Goal: Find specific page/section: Find specific page/section

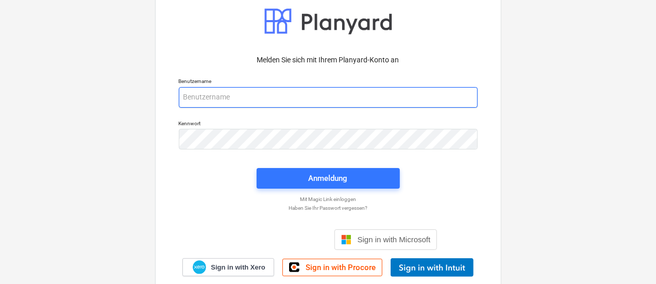
type input "[EMAIL_ADDRESS][PERSON_NAME][DOMAIN_NAME]"
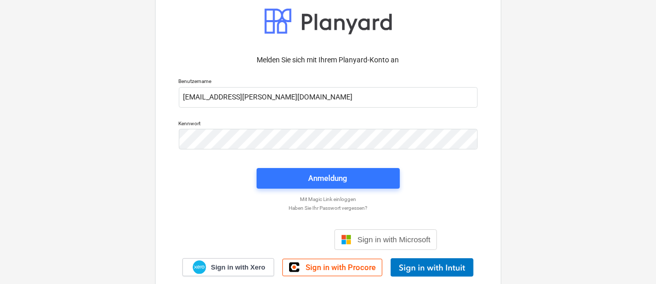
click at [340, 178] on div "Anmeldung" at bounding box center [328, 178] width 39 height 13
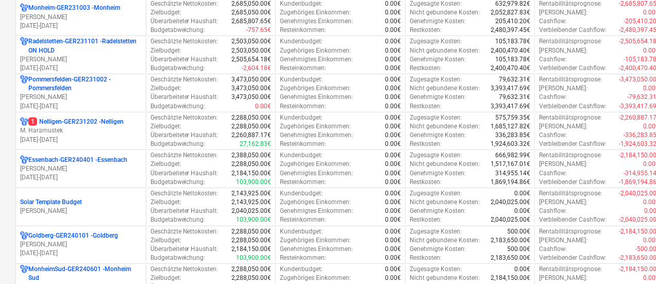
scroll to position [312, 0]
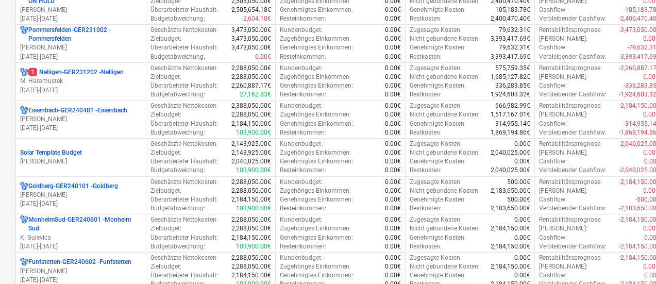
click at [222, 121] on div "Überarbeiteter Haushalt : 2,184,150.00€" at bounding box center [210, 124] width 121 height 9
click at [194, 120] on p "Überarbeiteter Haushalt :" at bounding box center [184, 124] width 68 height 9
click at [113, 126] on p "[DATE] - [DATE]" at bounding box center [81, 128] width 122 height 9
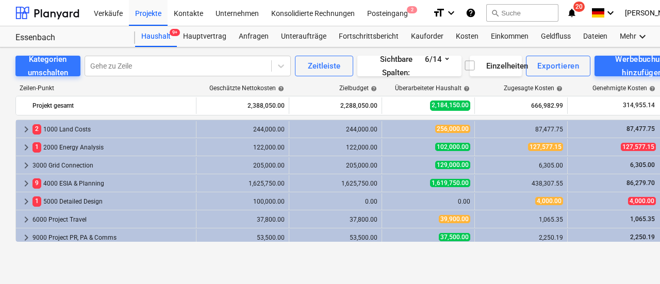
click at [294, 39] on div "Unteraufträge" at bounding box center [304, 36] width 58 height 21
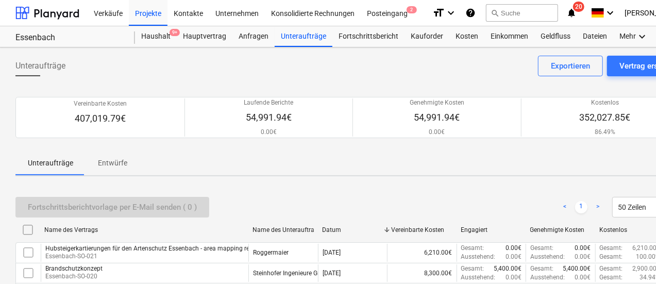
click at [116, 165] on p "Entwürfe" at bounding box center [112, 163] width 29 height 11
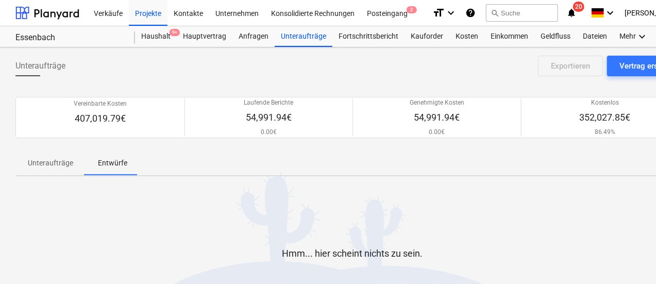
scroll to position [71, 0]
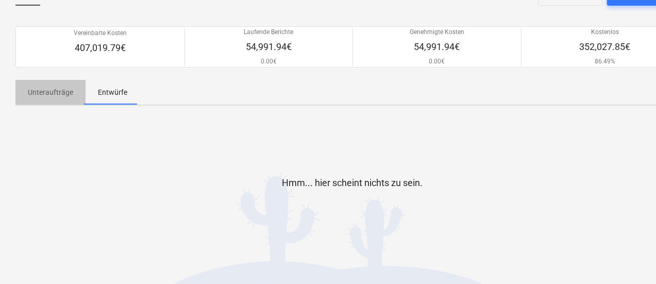
click at [51, 103] on button "Unteraufträge" at bounding box center [50, 92] width 70 height 25
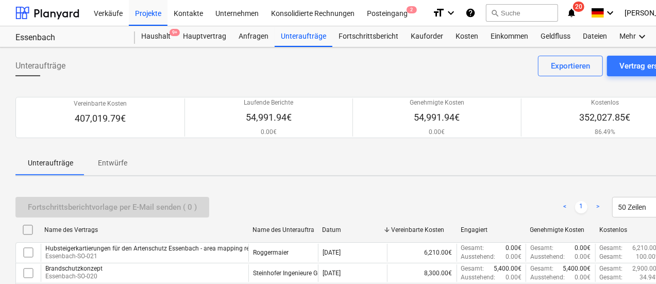
click at [549, 39] on div "Geldfluss" at bounding box center [555, 36] width 42 height 21
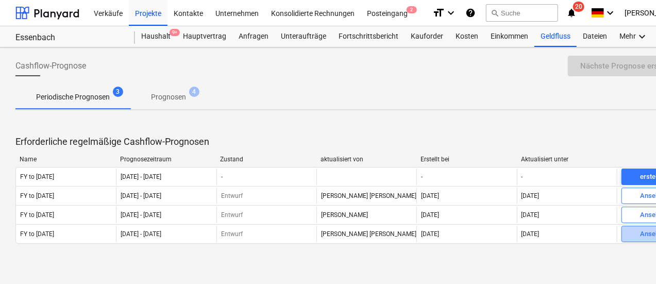
click at [645, 233] on div "Ansehen" at bounding box center [653, 234] width 26 height 12
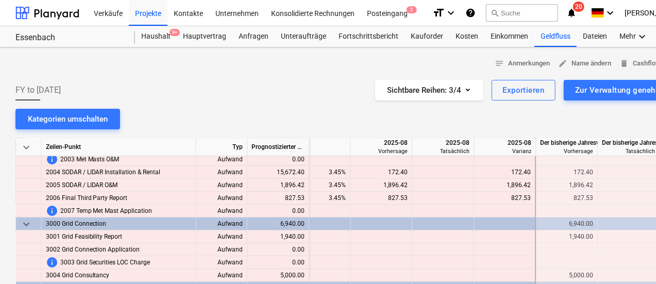
scroll to position [197, 907]
